Goal: Information Seeking & Learning: Find specific fact

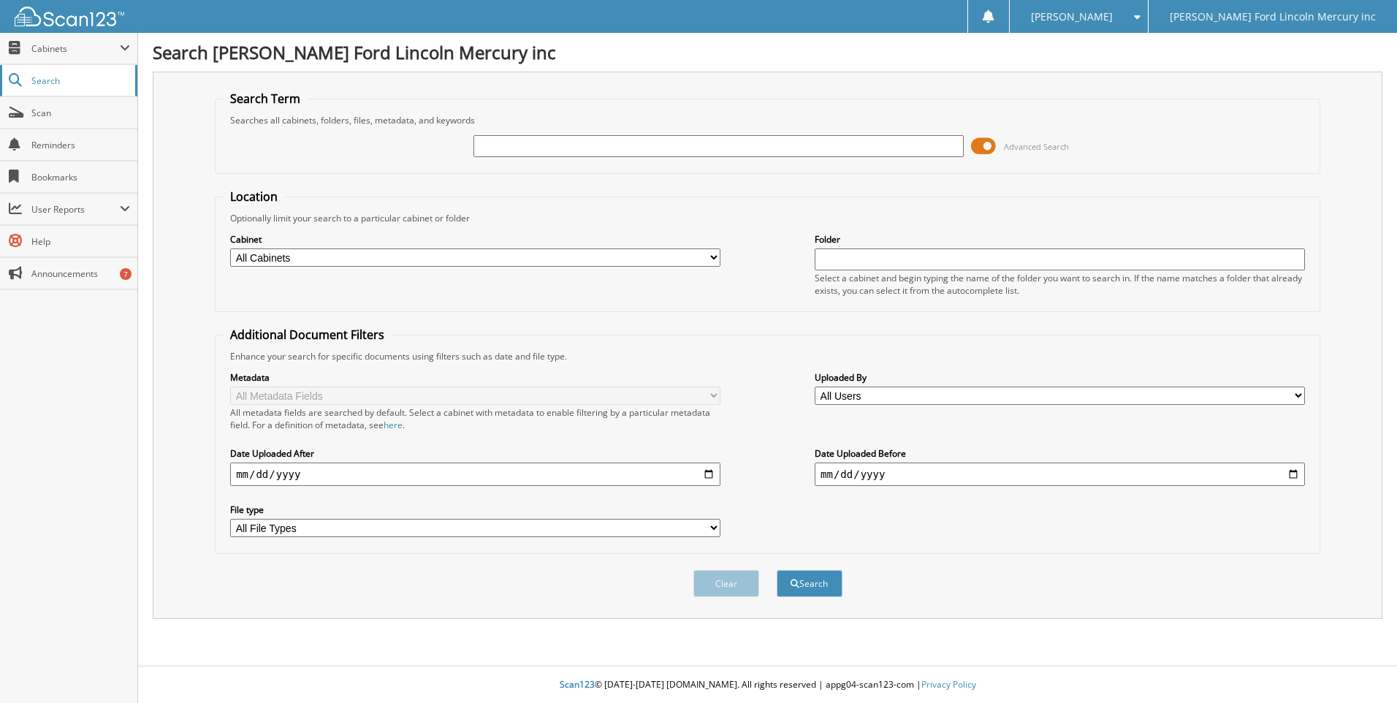
click at [58, 82] on span "Search" at bounding box center [79, 81] width 96 height 12
click at [487, 144] on input "text" at bounding box center [718, 146] width 490 height 22
click at [590, 143] on input "text" at bounding box center [718, 146] width 490 height 22
type input "2574731"
click at [777, 570] on button "Search" at bounding box center [810, 583] width 66 height 27
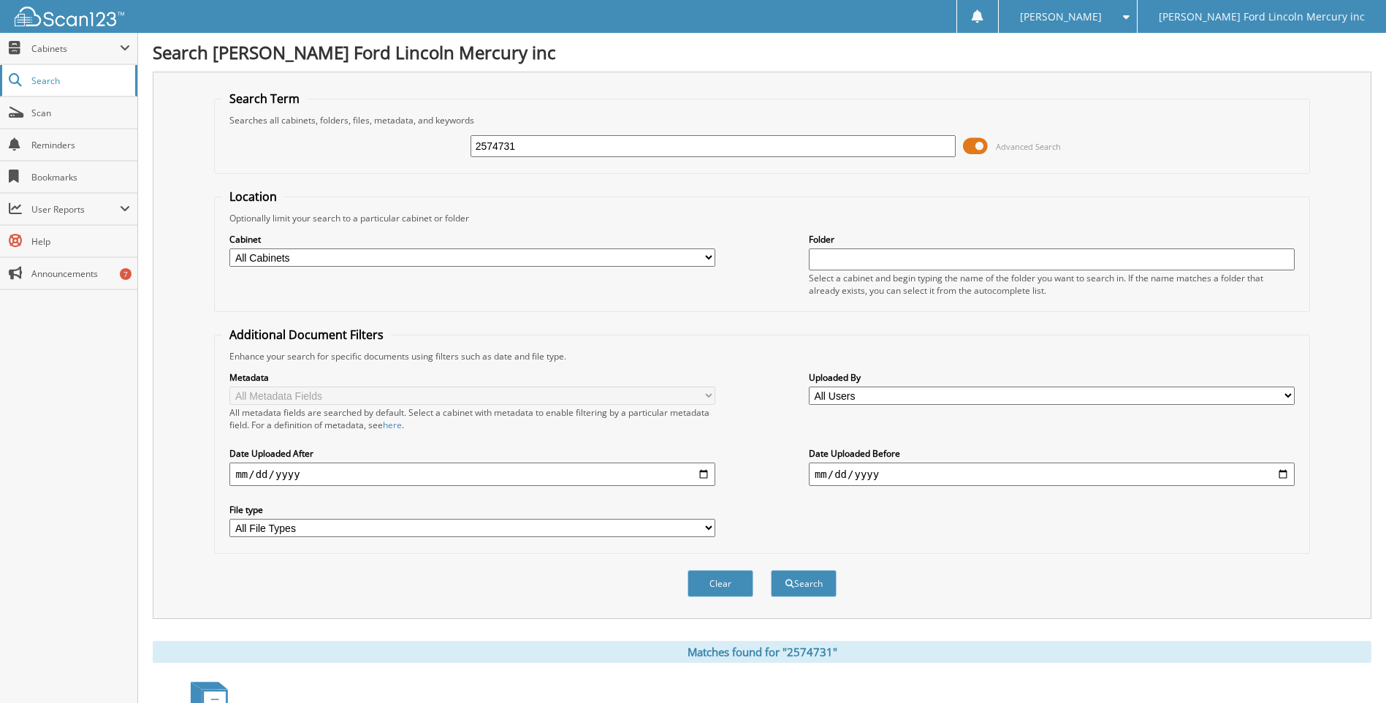
click at [54, 83] on span "Search" at bounding box center [79, 81] width 96 height 12
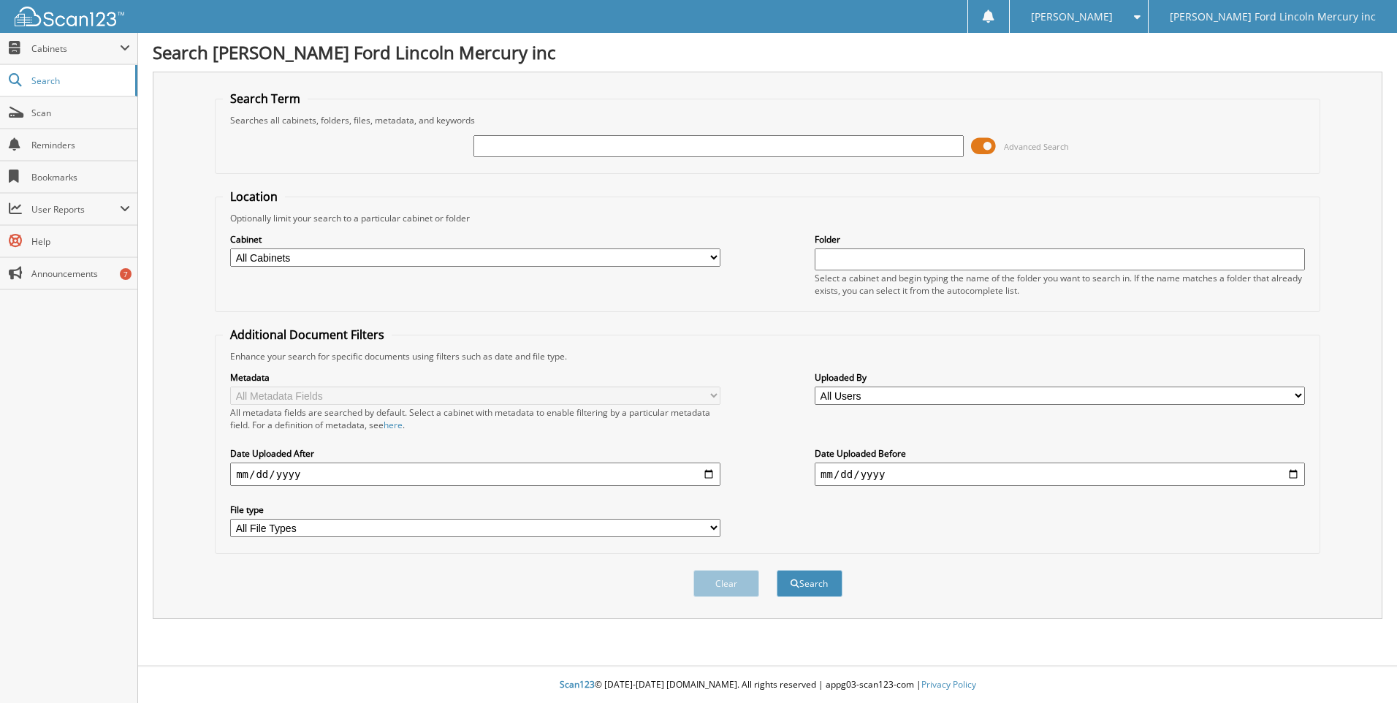
drag, startPoint x: 0, startPoint y: 0, endPoint x: 258, endPoint y: 255, distance: 362.7
click at [258, 255] on select "All Cabinets SERVICE CONTRACTS SERVICE RO SERVICE RO 2021 WE [GEOGRAPHIC_DATA] …" at bounding box center [475, 257] width 490 height 18
select select "5618"
click at [230, 248] on select "All Cabinets SERVICE CONTRACTS SERVICE RO SERVICE RO 2021 WE [GEOGRAPHIC_DATA] …" at bounding box center [475, 257] width 490 height 18
click at [509, 137] on input "text" at bounding box center [718, 146] width 490 height 22
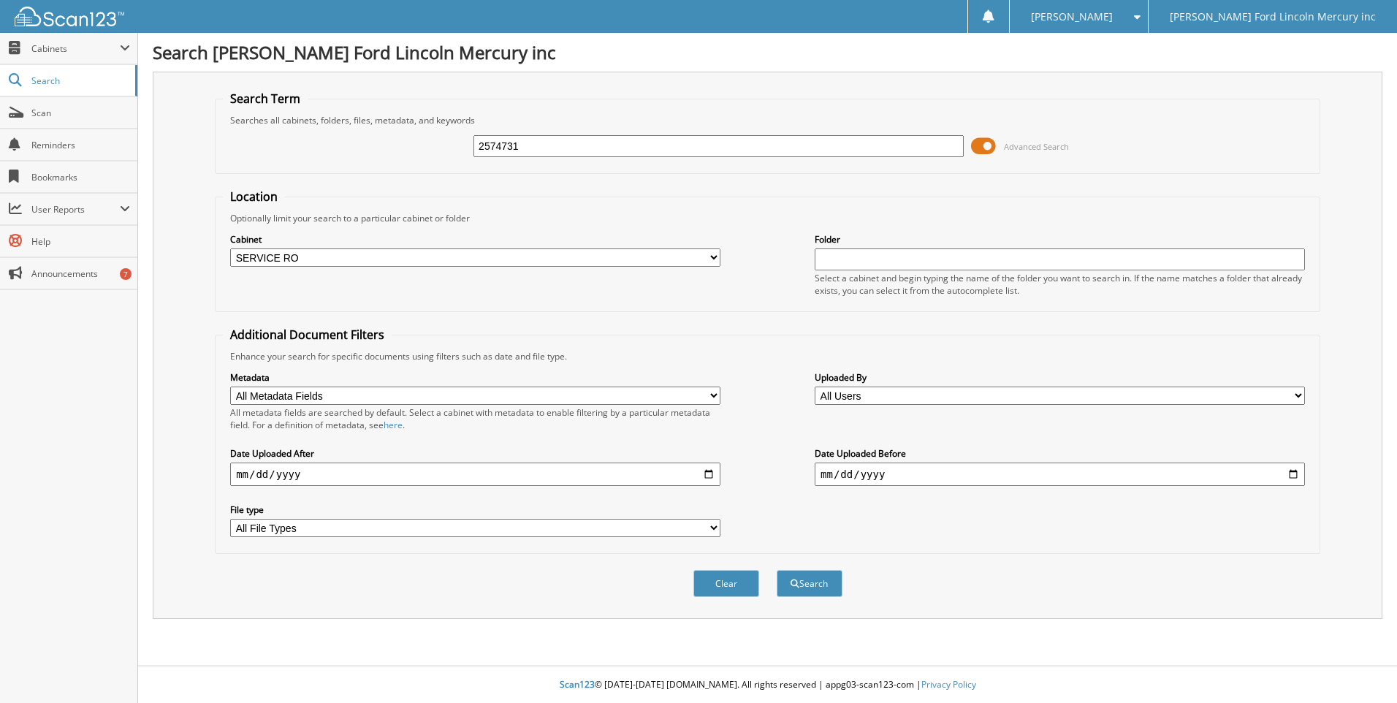
type input "2574731"
click at [777, 570] on button "Search" at bounding box center [810, 583] width 66 height 27
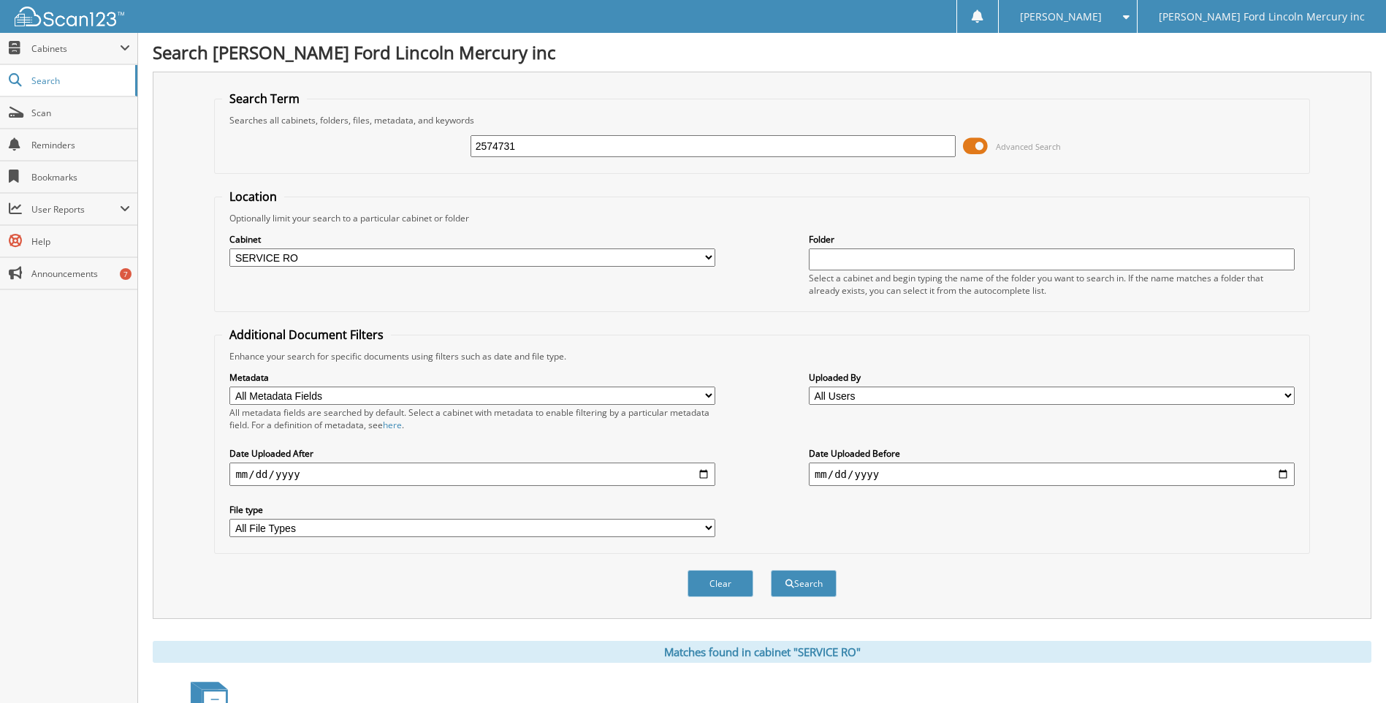
click at [702, 256] on select "All Cabinets SERVICE CONTRACTS SERVICE RO SERVICE RO 2021 WE OWE Needs Filing" at bounding box center [472, 257] width 486 height 18
select select
click at [229, 248] on select "All Cabinets SERVICE CONTRACTS SERVICE RO SERVICE RO 2021 WE OWE Needs Filing" at bounding box center [472, 257] width 486 height 18
click at [547, 147] on input "2574731" at bounding box center [714, 146] width 486 height 22
click at [771, 570] on button "Search" at bounding box center [804, 583] width 66 height 27
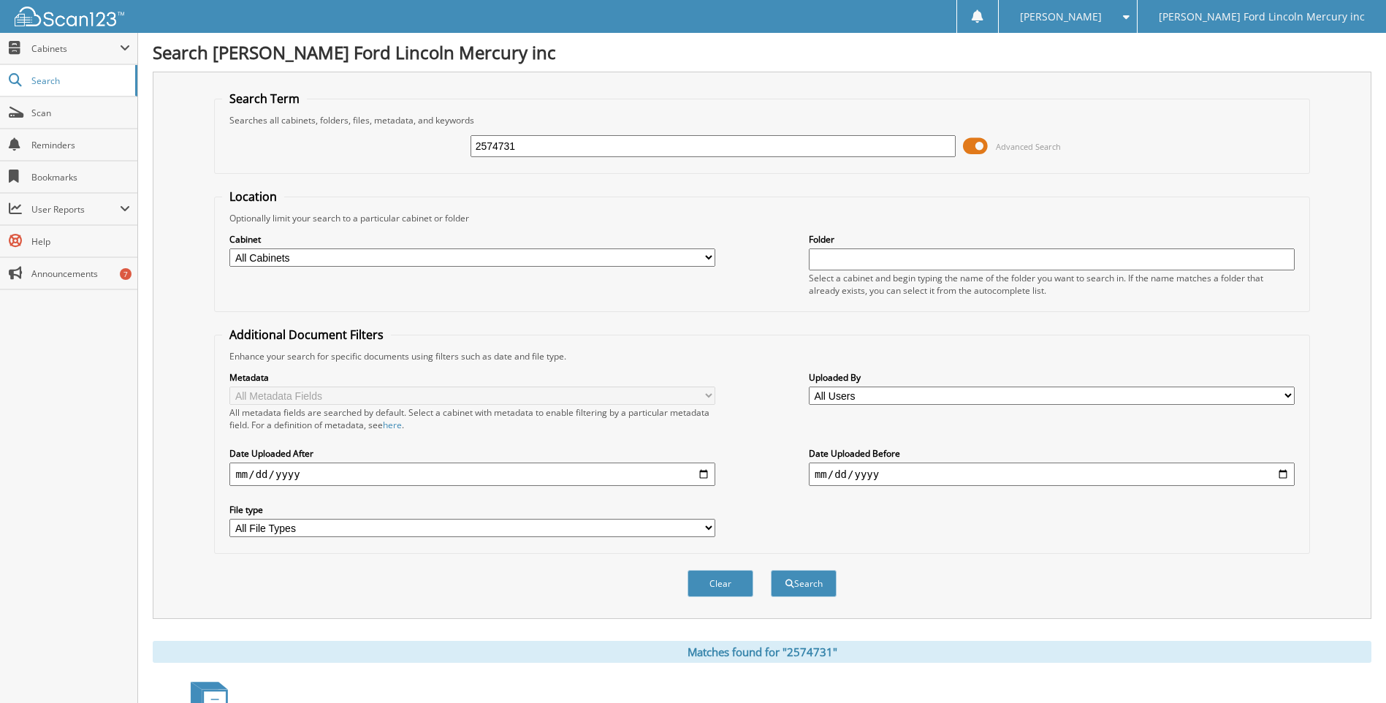
click at [547, 142] on input "2574731" at bounding box center [714, 146] width 486 height 22
click at [813, 586] on button "Search" at bounding box center [804, 583] width 66 height 27
click at [59, 54] on span "Cabinets" at bounding box center [75, 48] width 88 height 12
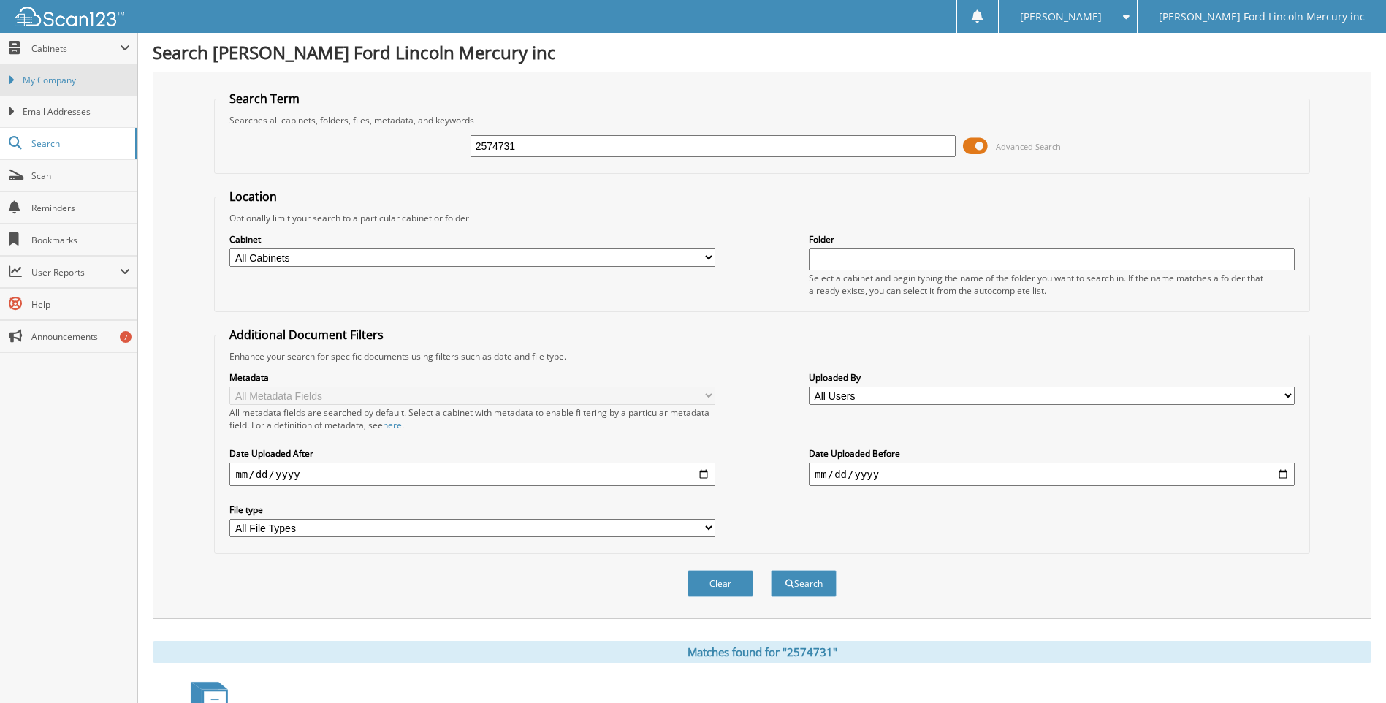
click at [85, 85] on span "My Company" at bounding box center [76, 80] width 107 height 13
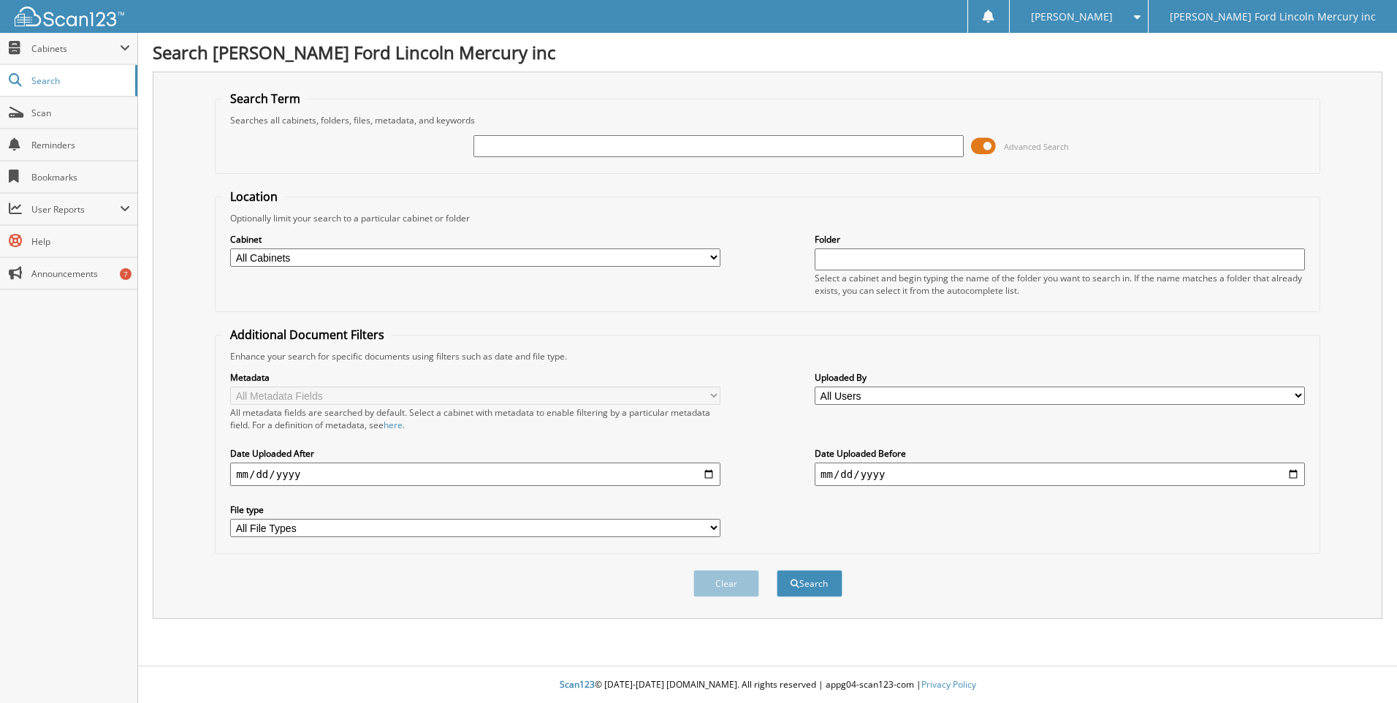
click at [527, 142] on input "text" at bounding box center [718, 146] width 490 height 22
type input "2574731"
click at [777, 570] on button "Search" at bounding box center [810, 583] width 66 height 27
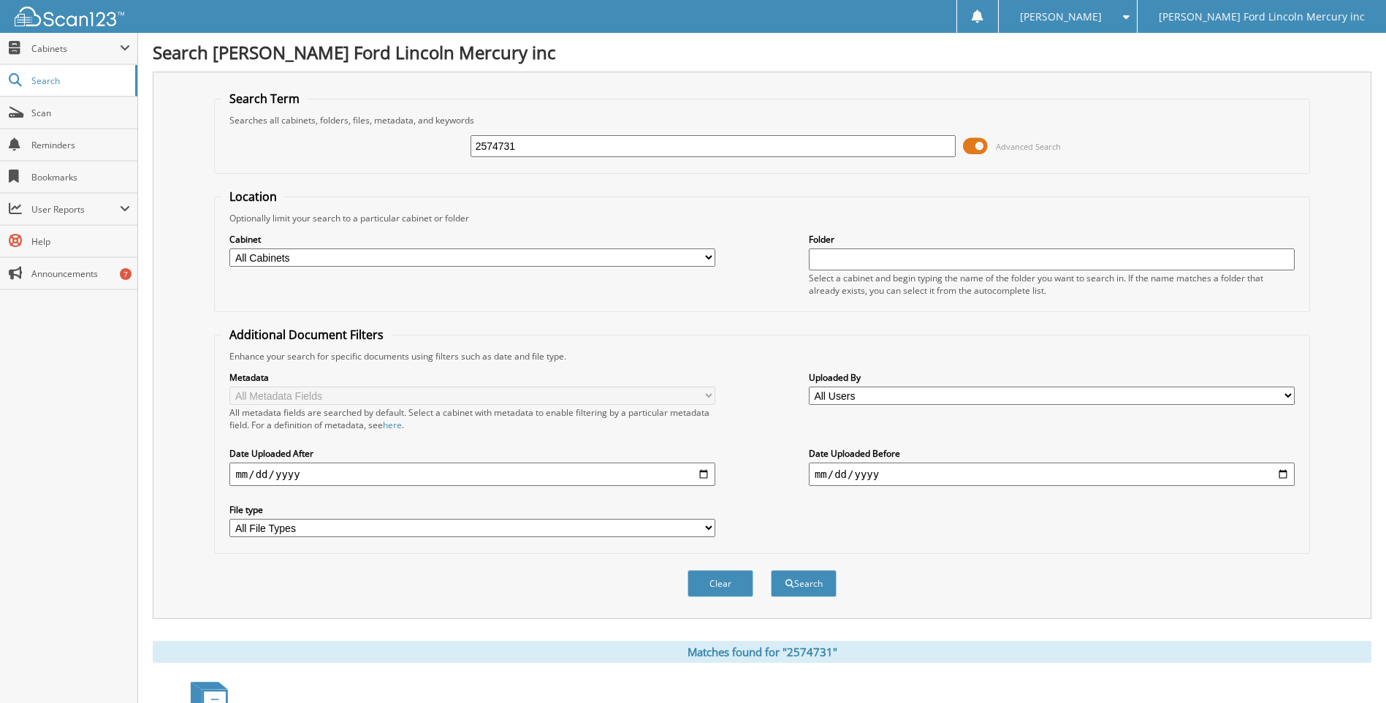
click at [568, 140] on input "2574731" at bounding box center [714, 146] width 486 height 22
click at [60, 45] on span "Cabinets" at bounding box center [75, 48] width 88 height 12
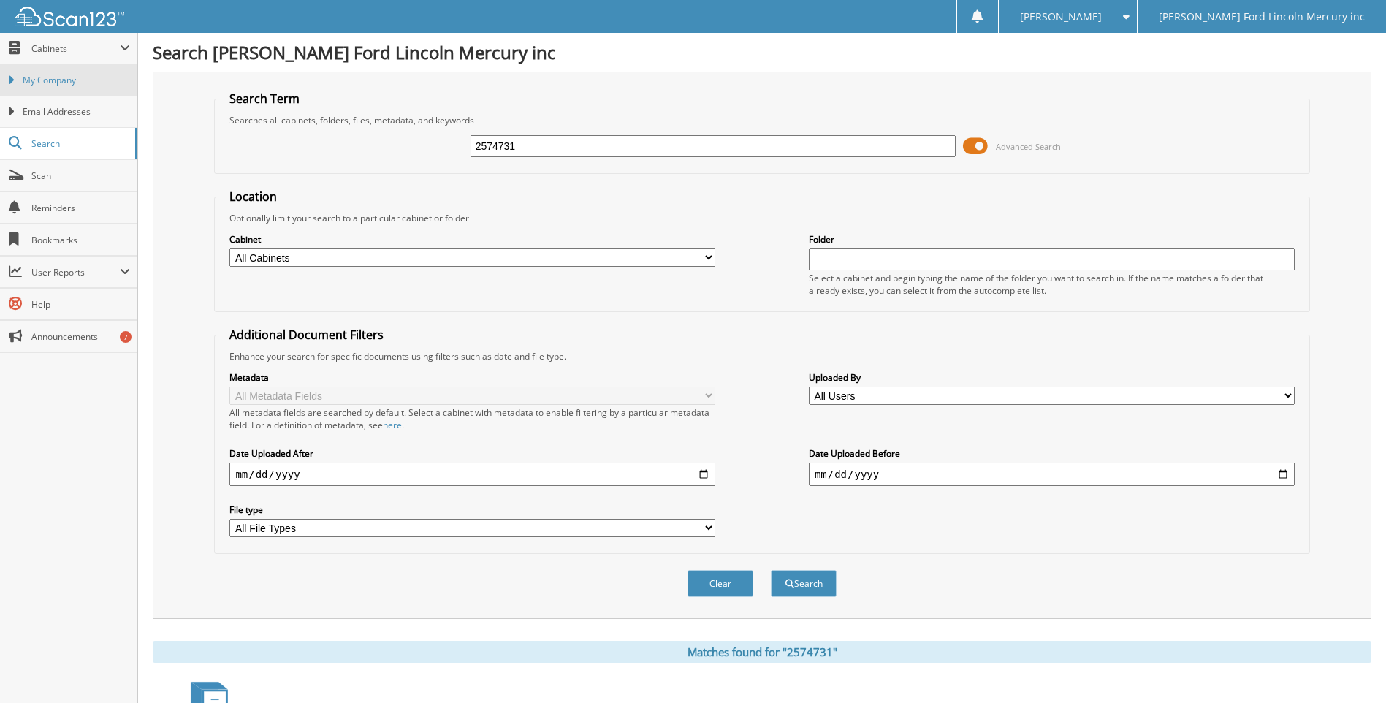
click at [63, 83] on span "My Company" at bounding box center [76, 80] width 107 height 13
